Goal: Task Accomplishment & Management: Manage account settings

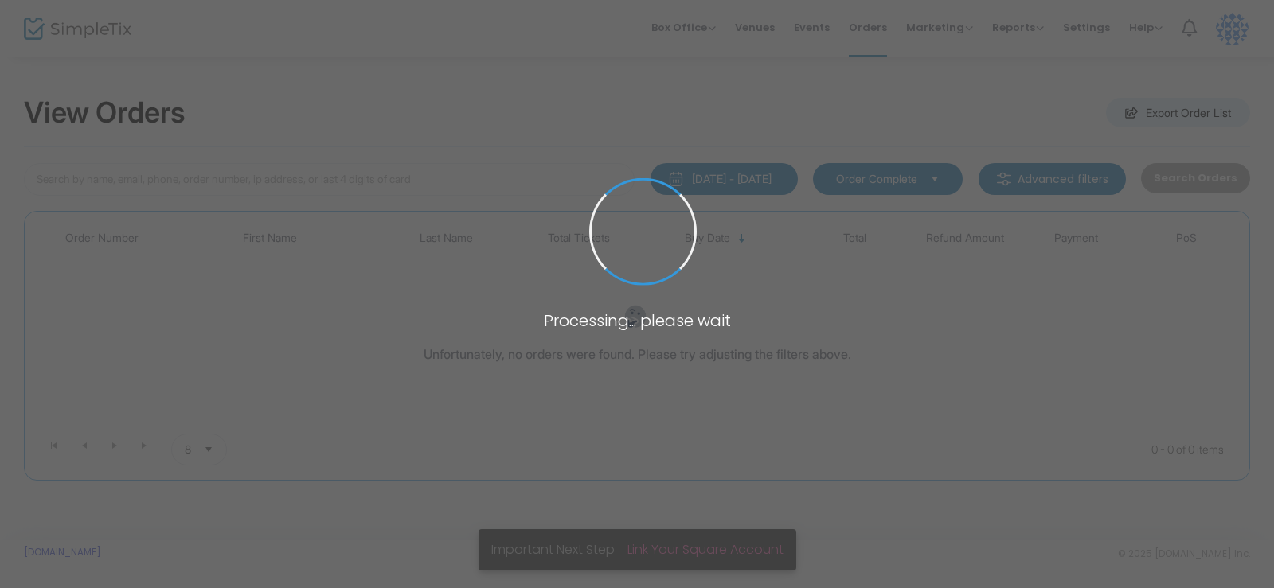
type input "emmy"
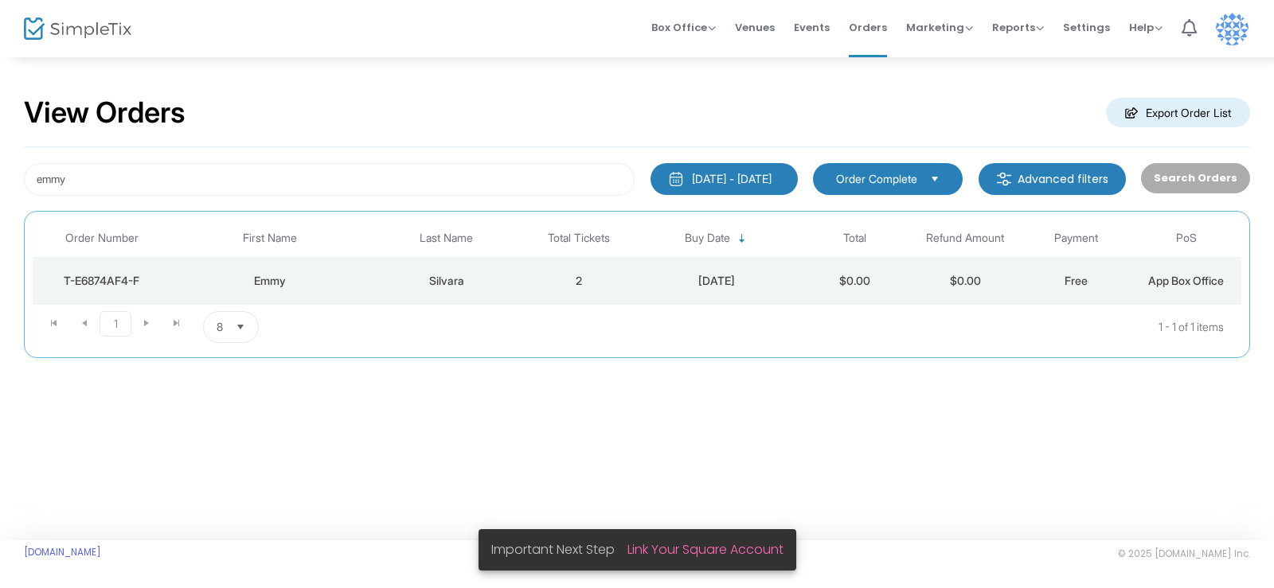
click at [457, 279] on div "Silvara" at bounding box center [446, 281] width 146 height 16
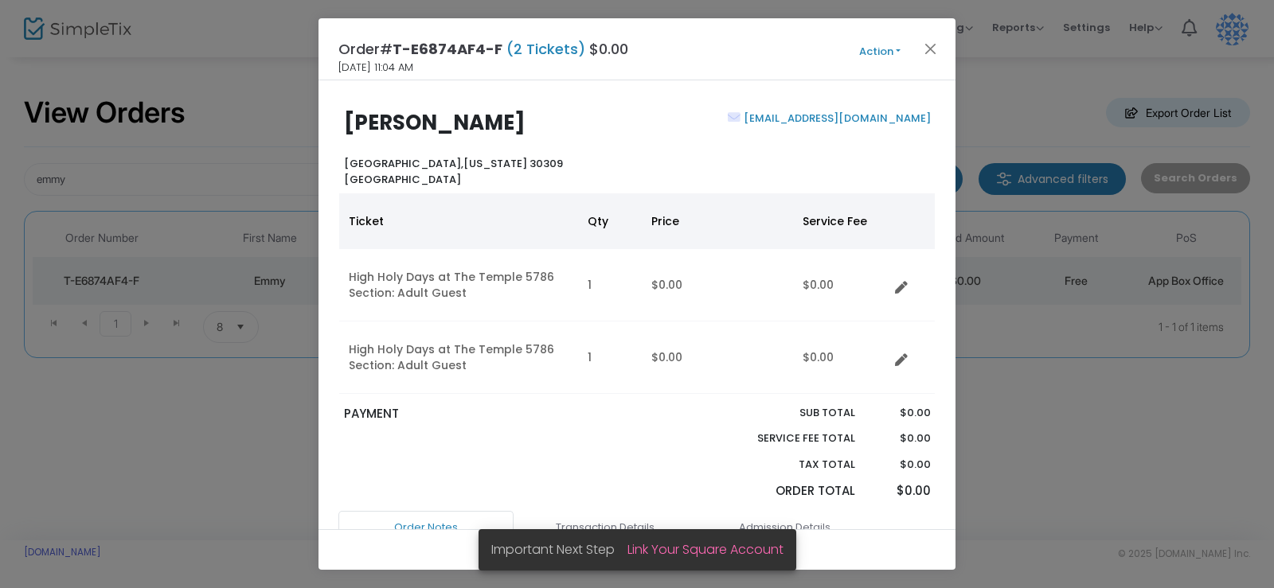
click at [896, 45] on button "Action" at bounding box center [880, 52] width 96 height 18
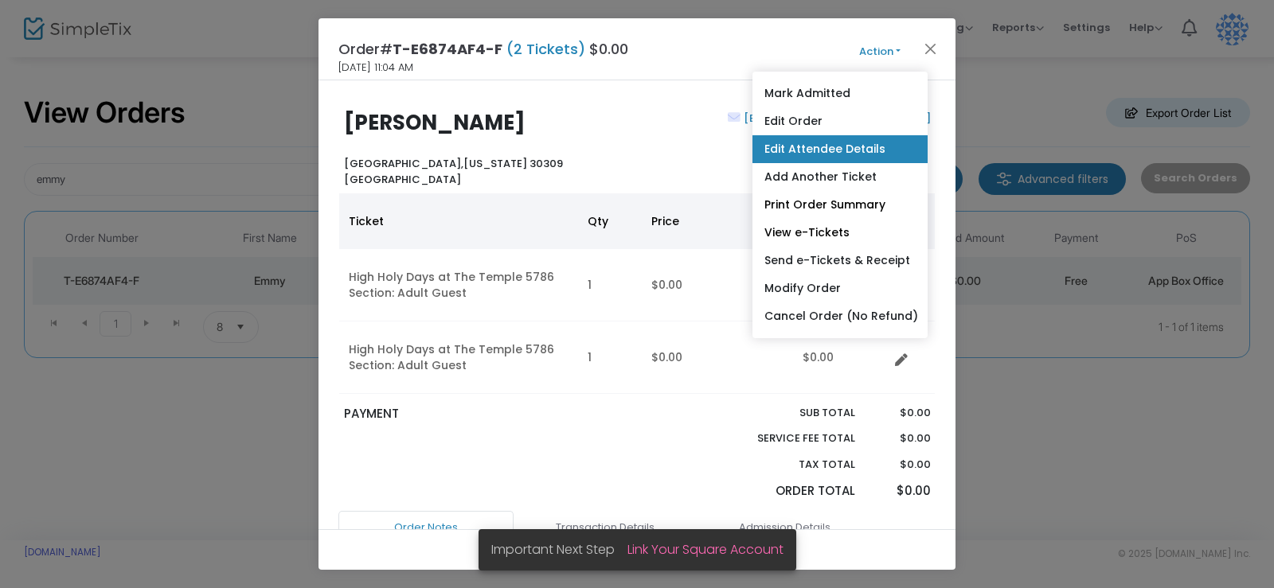
click at [822, 153] on link "Edit Attendee Details" at bounding box center [839, 149] width 175 height 28
